Goal: Transaction & Acquisition: Download file/media

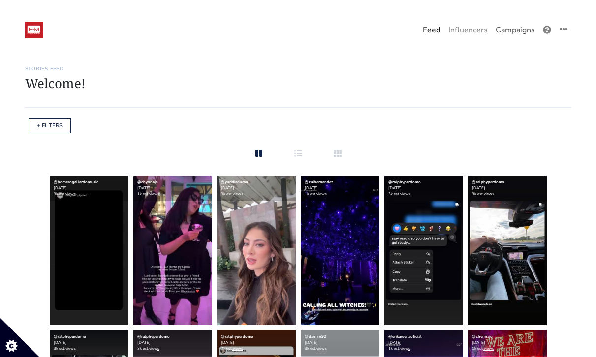
click at [510, 34] on link "Campaigns" at bounding box center [514, 30] width 47 height 20
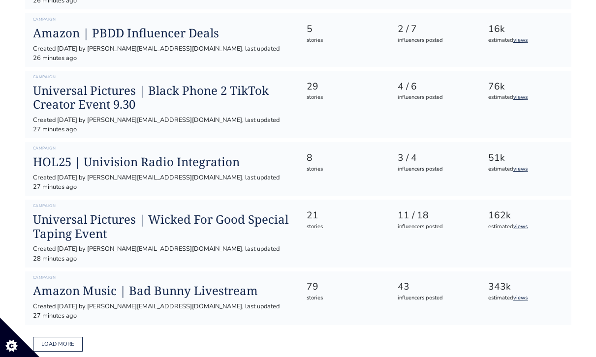
scroll to position [491, 0]
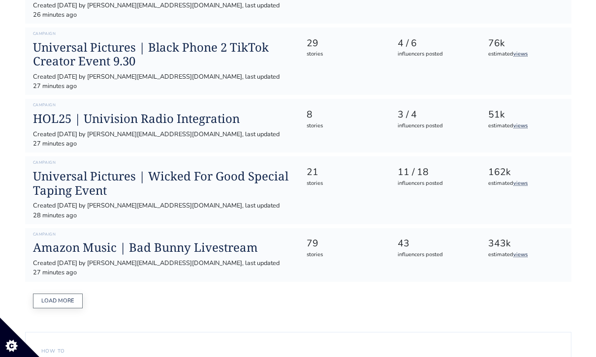
click at [51, 294] on button "Load more" at bounding box center [58, 301] width 50 height 15
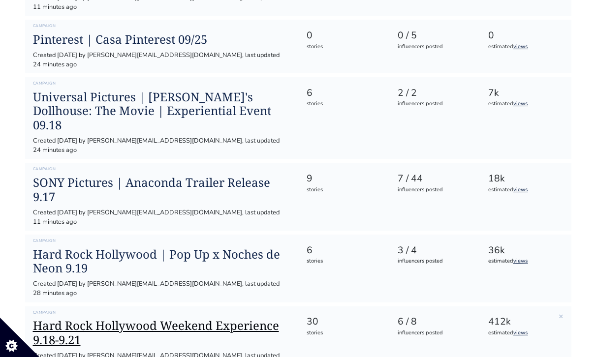
scroll to position [973, 0]
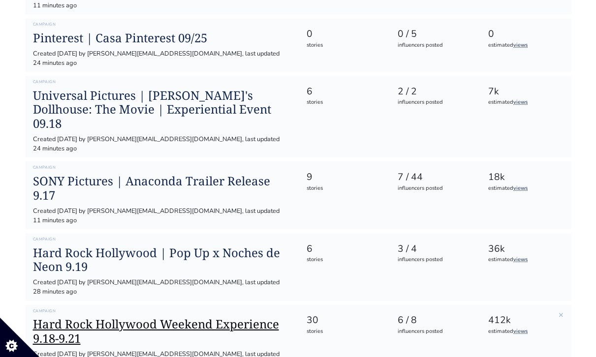
click at [164, 317] on h1 "Hard Rock Hollywood Weekend Experience 9.18-9.21" at bounding box center [162, 331] width 258 height 29
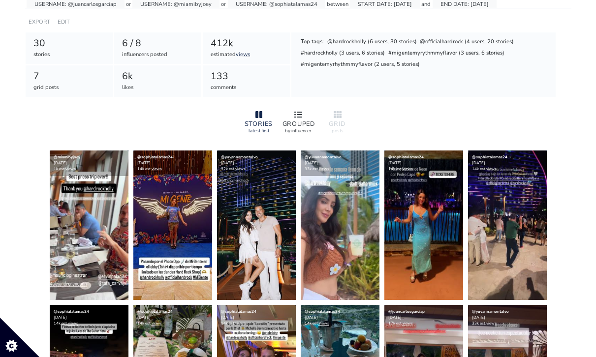
click at [295, 115] on icon at bounding box center [298, 115] width 8 height 8
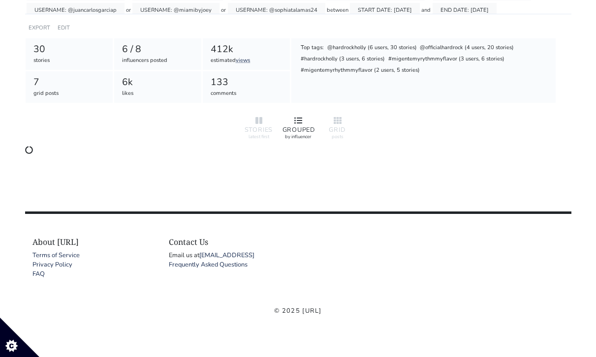
scroll to position [157, 0]
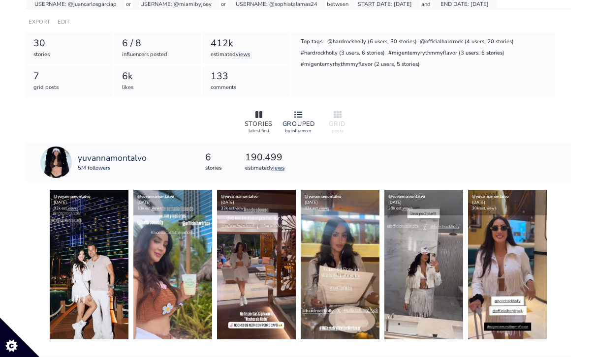
click at [262, 116] on div at bounding box center [258, 115] width 31 height 12
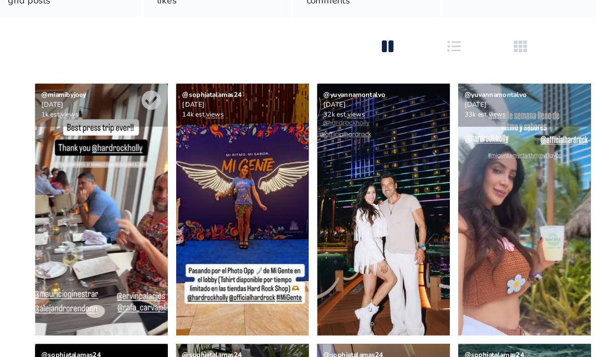
click at [89, 202] on img at bounding box center [89, 212] width 79 height 150
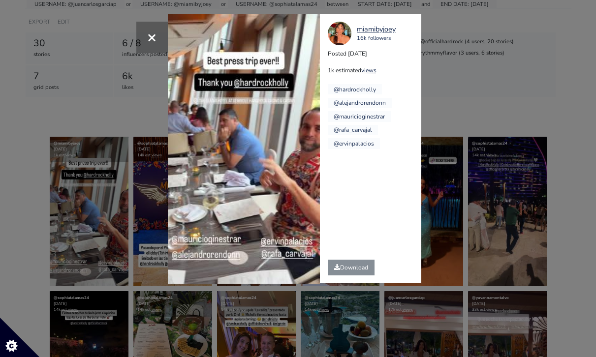
click at [98, 130] on div "× Your browser does not support HTML5 video. [GEOGRAPHIC_DATA] 16k followers Po…" at bounding box center [298, 178] width 596 height 357
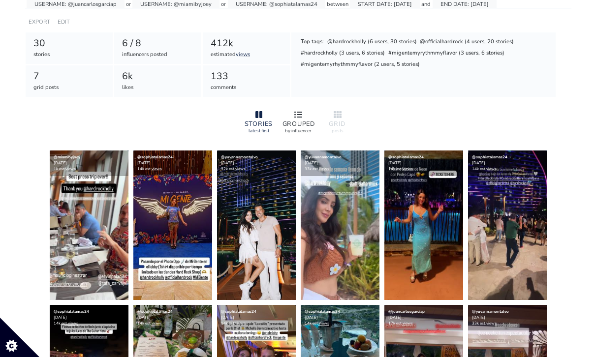
click at [302, 115] on div at bounding box center [297, 115] width 31 height 12
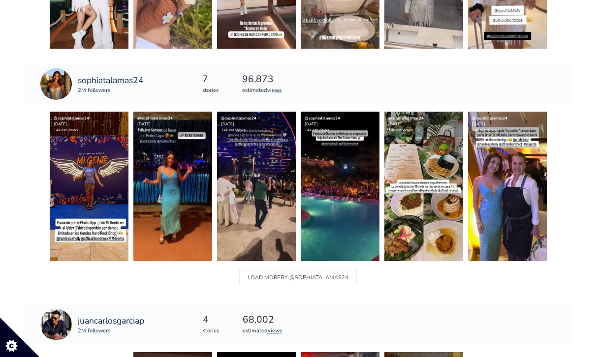
scroll to position [466, 0]
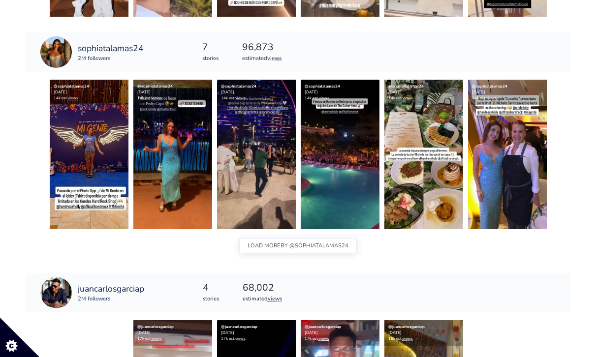
click at [311, 242] on span "BY @sophiatalamas24" at bounding box center [314, 246] width 68 height 13
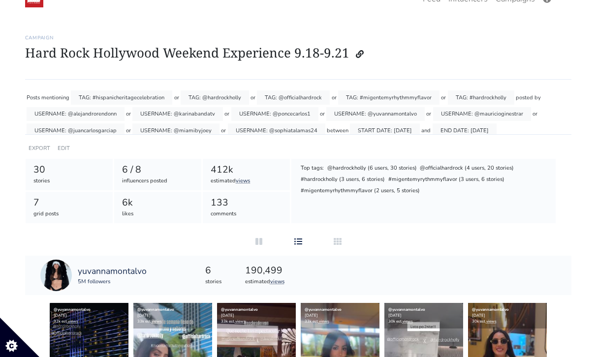
scroll to position [0, 0]
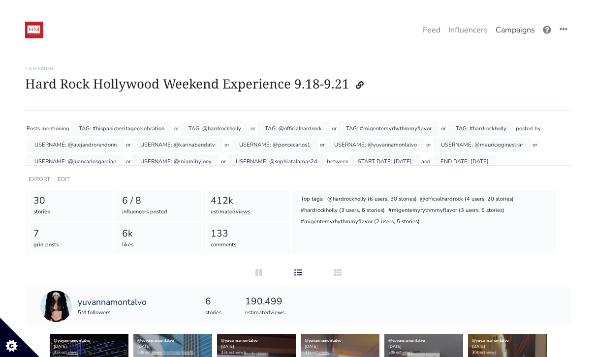
click at [506, 30] on link "Campaigns" at bounding box center [514, 30] width 47 height 20
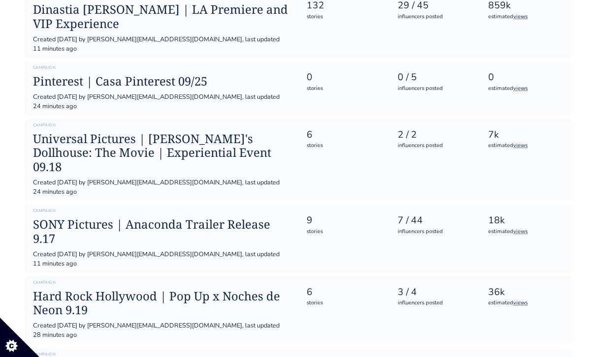
scroll to position [939, 0]
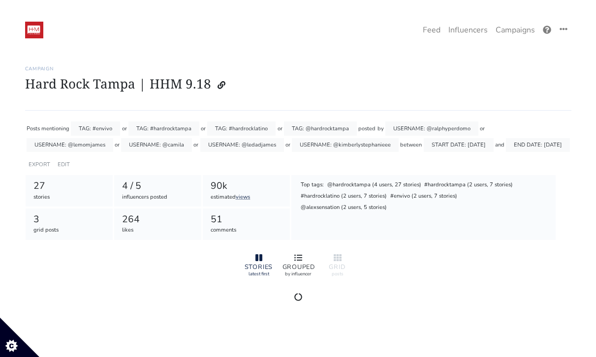
click at [290, 256] on div at bounding box center [297, 258] width 31 height 12
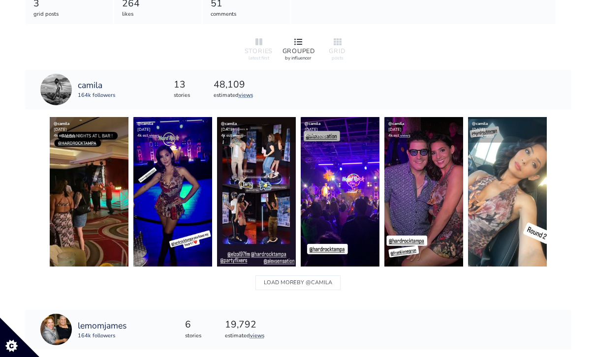
scroll to position [224, 0]
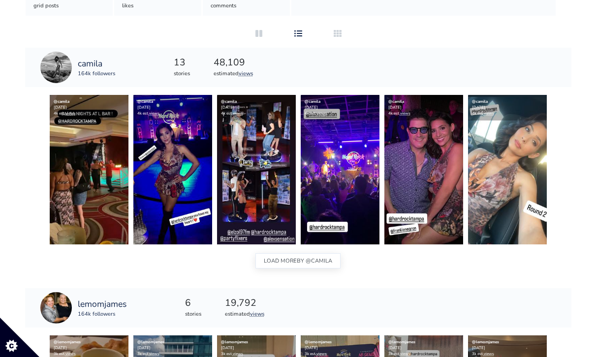
click at [293, 267] on button "LOAD MORE BY @camila" at bounding box center [297, 260] width 85 height 15
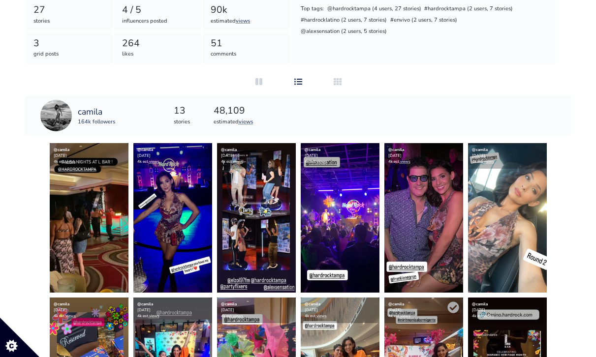
scroll to position [174, 0]
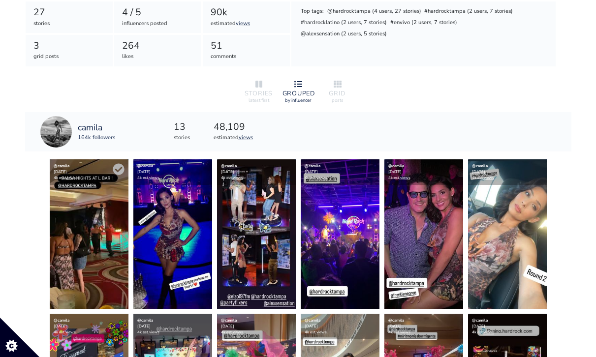
click at [58, 236] on img at bounding box center [89, 234] width 79 height 150
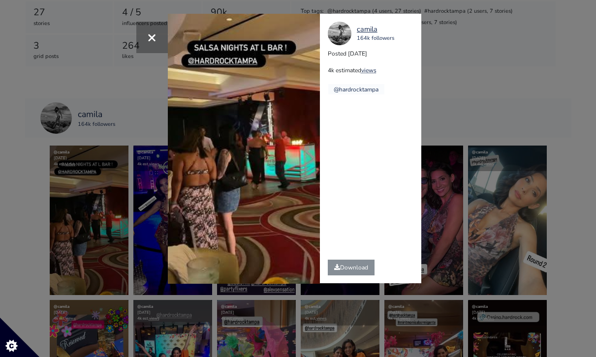
click at [477, 133] on div "× Your browser does not support HTML5 video. [GEOGRAPHIC_DATA] 164k followers P…" at bounding box center [298, 178] width 596 height 357
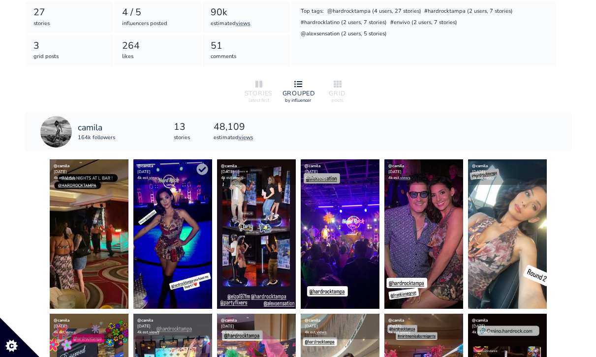
click at [181, 239] on img at bounding box center [172, 234] width 79 height 150
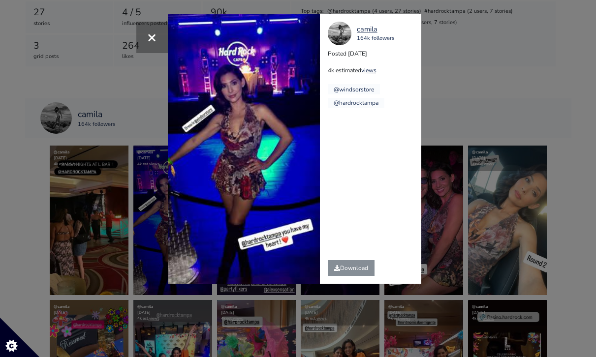
click at [510, 164] on div "× Your browser does not support HTML5 video. [GEOGRAPHIC_DATA] 164k followers P…" at bounding box center [298, 178] width 596 height 357
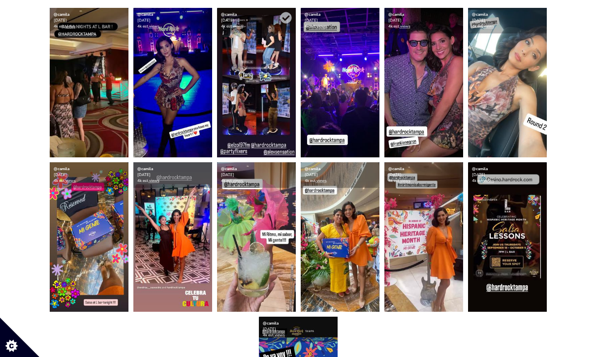
scroll to position [313, 0]
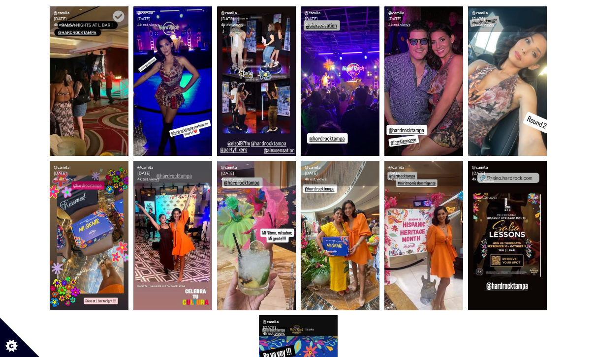
click at [83, 94] on img at bounding box center [89, 81] width 79 height 150
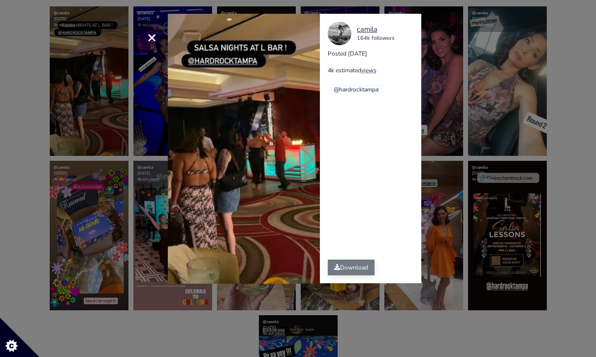
click at [349, 275] on link "Download" at bounding box center [351, 268] width 47 height 16
click at [490, 116] on div "× Your browser does not support HTML5 video. [GEOGRAPHIC_DATA] 164k followers P…" at bounding box center [298, 178] width 596 height 357
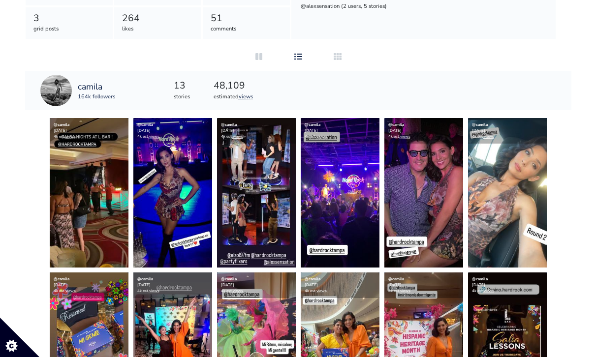
scroll to position [60, 0]
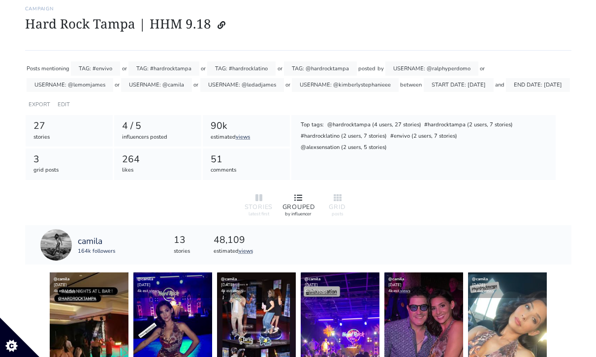
click at [298, 204] on div "GROUPED" at bounding box center [297, 207] width 31 height 6
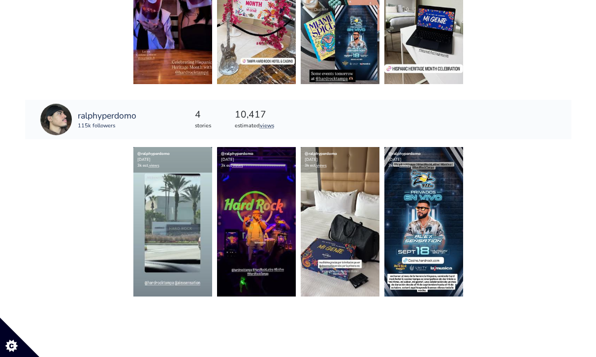
scroll to position [1137, 0]
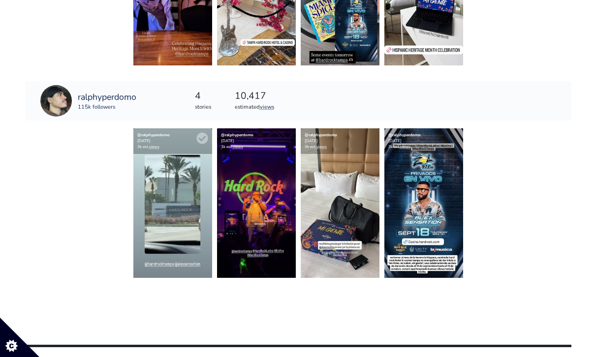
click at [173, 203] on img at bounding box center [172, 203] width 79 height 150
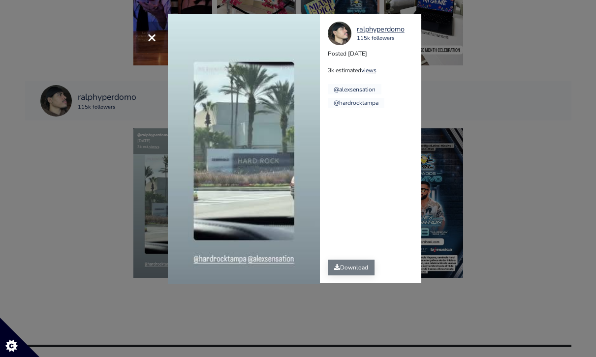
click at [340, 267] on link "Download" at bounding box center [351, 268] width 47 height 16
click at [478, 199] on div "× Your browser does not support HTML5 video. ralphyperdomo 115k followers Poste…" at bounding box center [298, 178] width 596 height 357
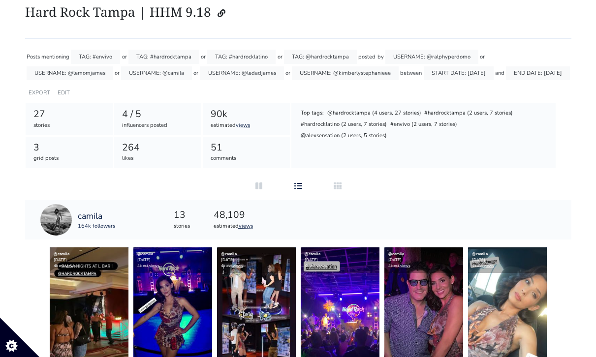
scroll to position [100, 0]
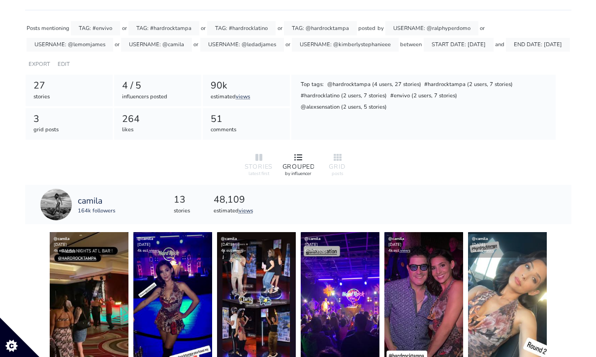
click at [295, 160] on icon at bounding box center [298, 157] width 8 height 6
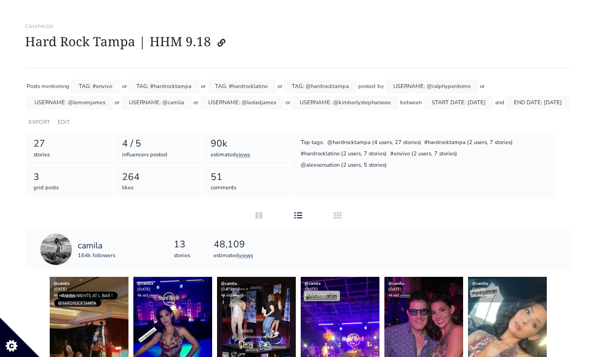
scroll to position [0, 0]
